Goal: Information Seeking & Learning: Learn about a topic

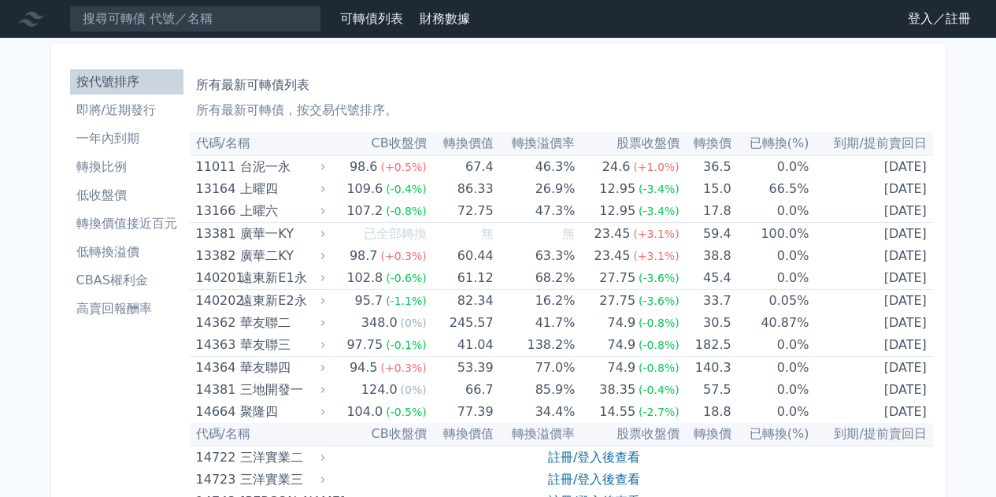
click at [146, 307] on li "高賣回報酬率" at bounding box center [126, 308] width 113 height 19
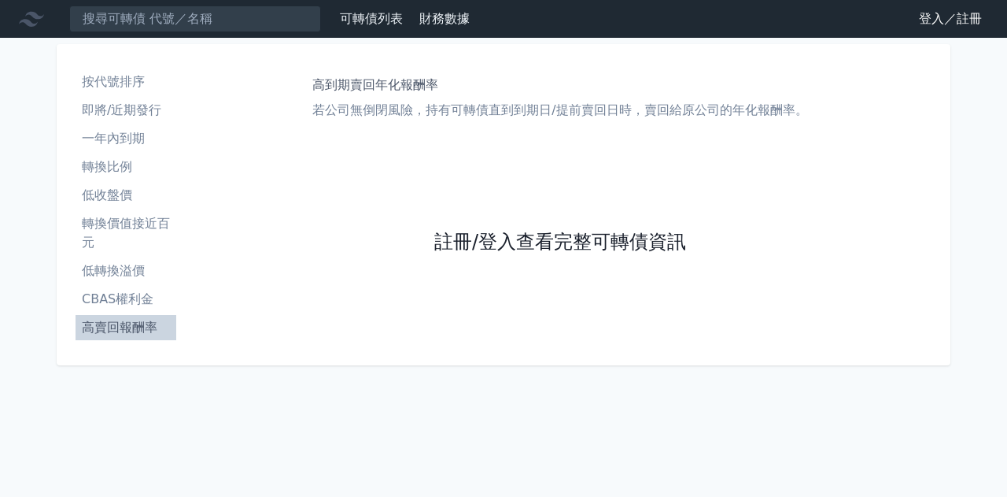
click at [461, 242] on link "註冊/登入查看完整可轉債資訊" at bounding box center [560, 242] width 252 height 25
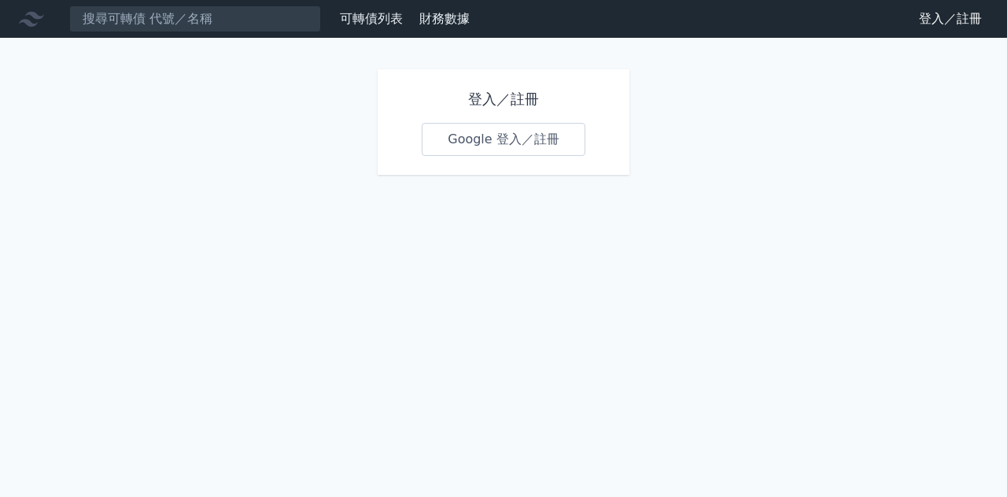
drag, startPoint x: 516, startPoint y: 145, endPoint x: 498, endPoint y: 129, distance: 24.0
click at [515, 145] on link "Google 登入／註冊" at bounding box center [504, 139] width 164 height 33
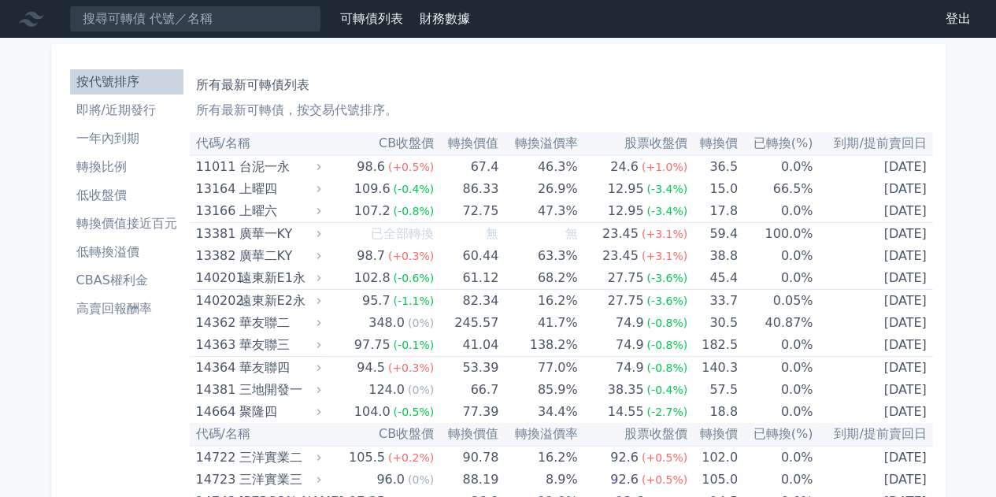
click at [157, 303] on li "高賣回報酬率" at bounding box center [126, 308] width 113 height 19
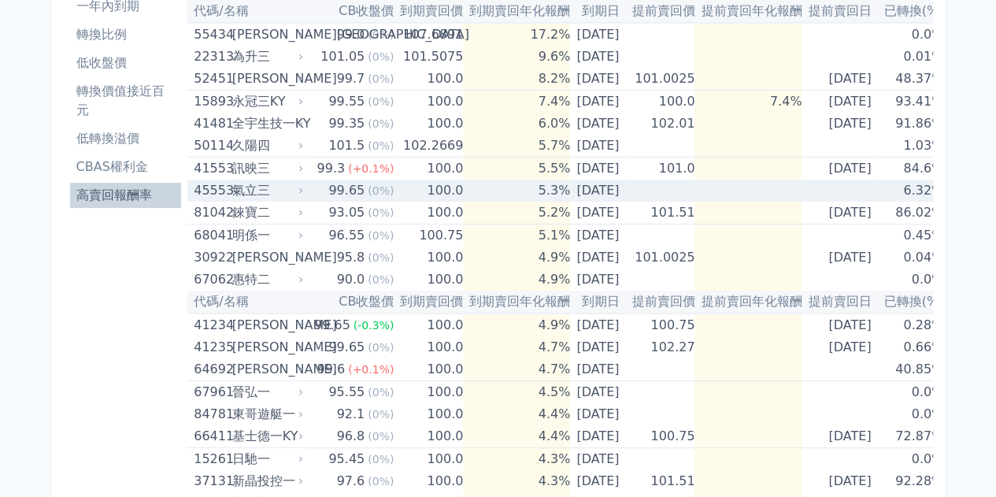
scroll to position [157, 0]
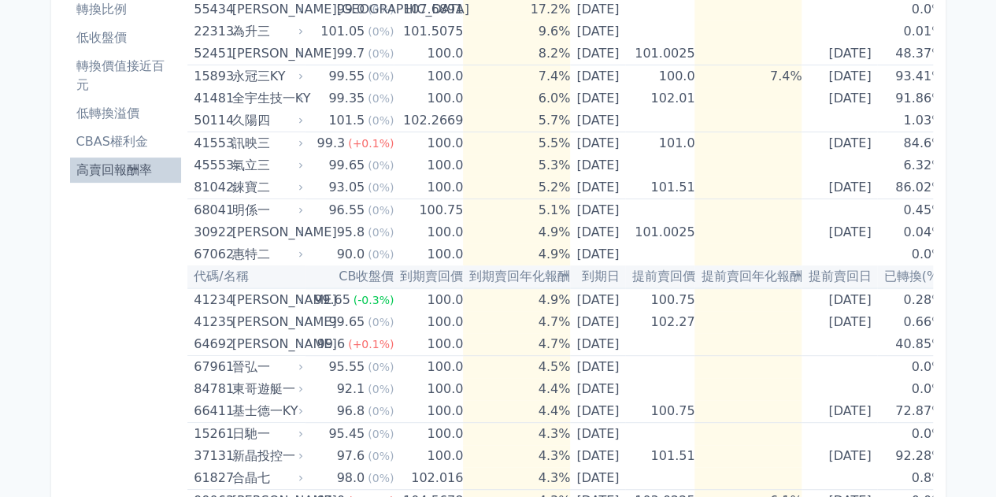
click at [735, 268] on th "提前賣回年化報酬" at bounding box center [747, 276] width 107 height 23
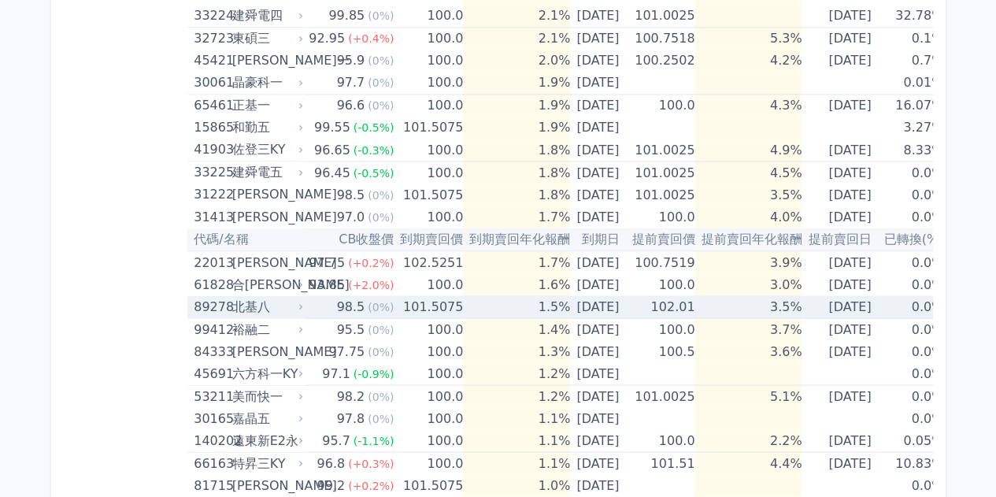
scroll to position [1410, 0]
